Goal: Information Seeking & Learning: Learn about a topic

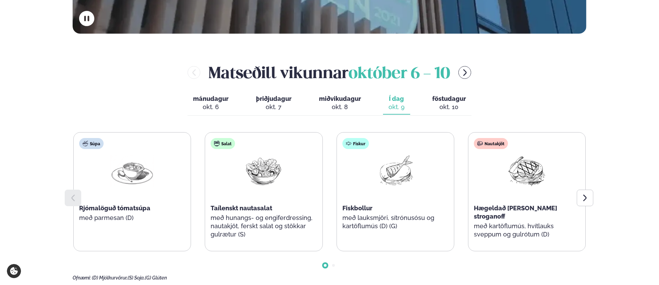
scroll to position [264, 0]
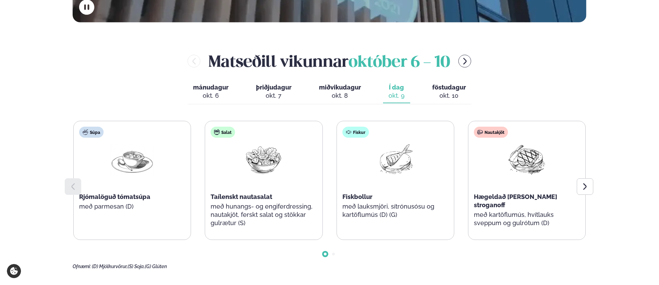
click at [175, 61] on div "[PERSON_NAME] [DATE] - [DATE]" at bounding box center [330, 61] width 514 height 22
click at [186, 89] on div "[PERSON_NAME] [DATE] - [DATE] [PERSON_NAME]. [DATE] þriðjudagur þri. [DATE] mið…" at bounding box center [330, 159] width 514 height 219
click at [197, 90] on span "mánudagur" at bounding box center [210, 87] width 35 height 7
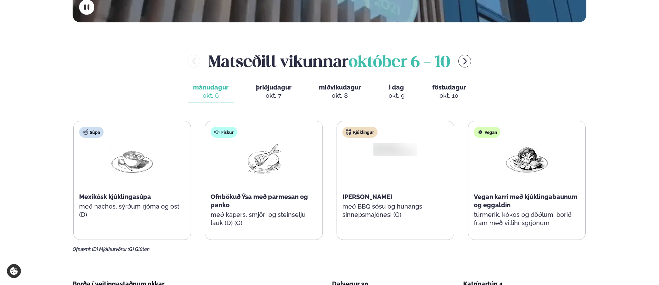
click at [269, 86] on span "þriðjudagur" at bounding box center [273, 87] width 35 height 7
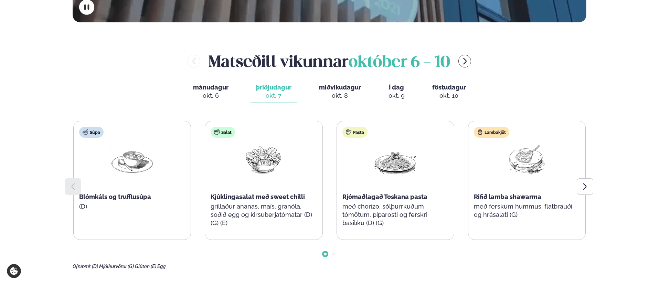
click at [320, 89] on span "miðvikudagur" at bounding box center [340, 87] width 42 height 7
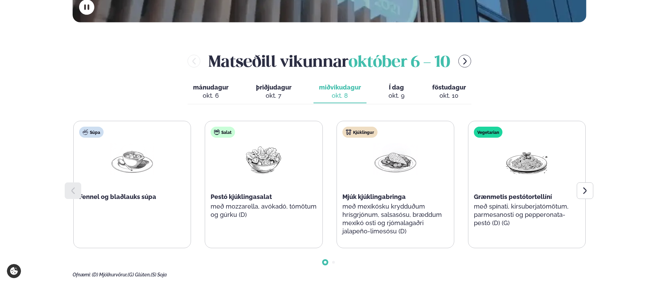
click at [302, 94] on div "mánudagur mán. [DATE] þriðjudagur þri. [DATE] miðvikudagur mið. [DATE] Í dag Í …" at bounding box center [329, 92] width 284 height 24
click at [275, 91] on div "okt. 7" at bounding box center [273, 95] width 35 height 8
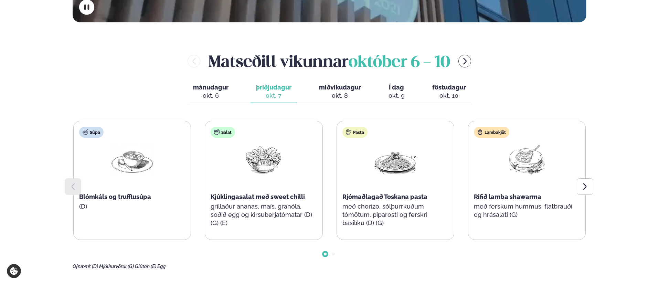
click at [397, 94] on div "okt. 9" at bounding box center [396, 95] width 16 height 8
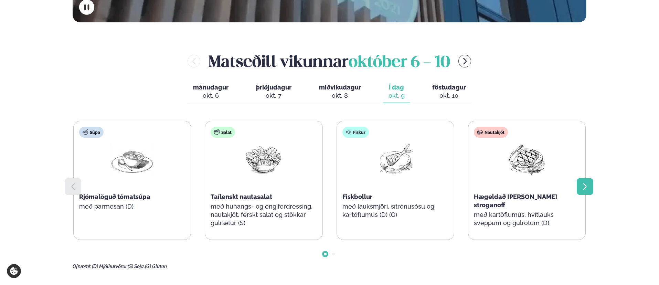
click at [585, 182] on div at bounding box center [584, 186] width 17 height 17
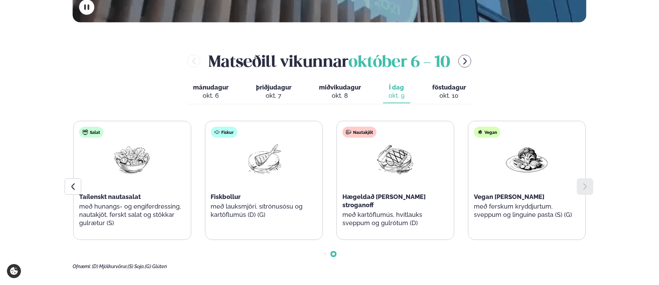
click at [432, 94] on div "okt. 10" at bounding box center [449, 95] width 34 height 8
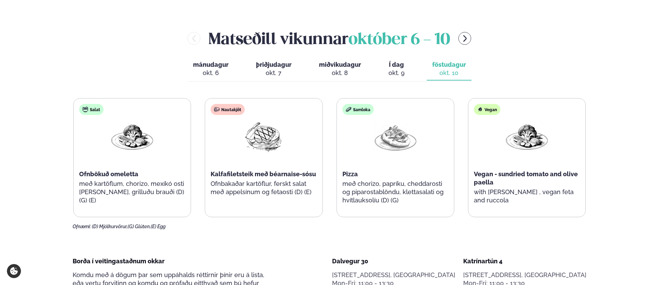
scroll to position [294, 0]
